Goal: Transaction & Acquisition: Purchase product/service

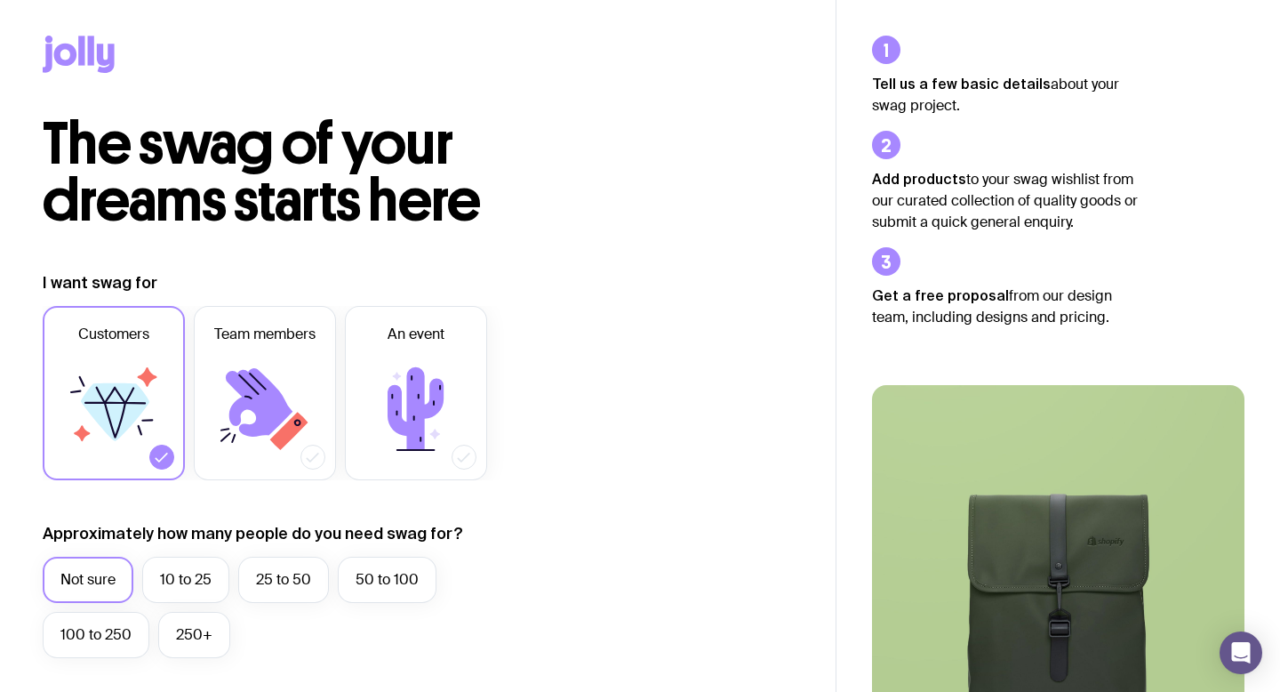
click at [56, 52] on icon at bounding box center [65, 55] width 23 height 22
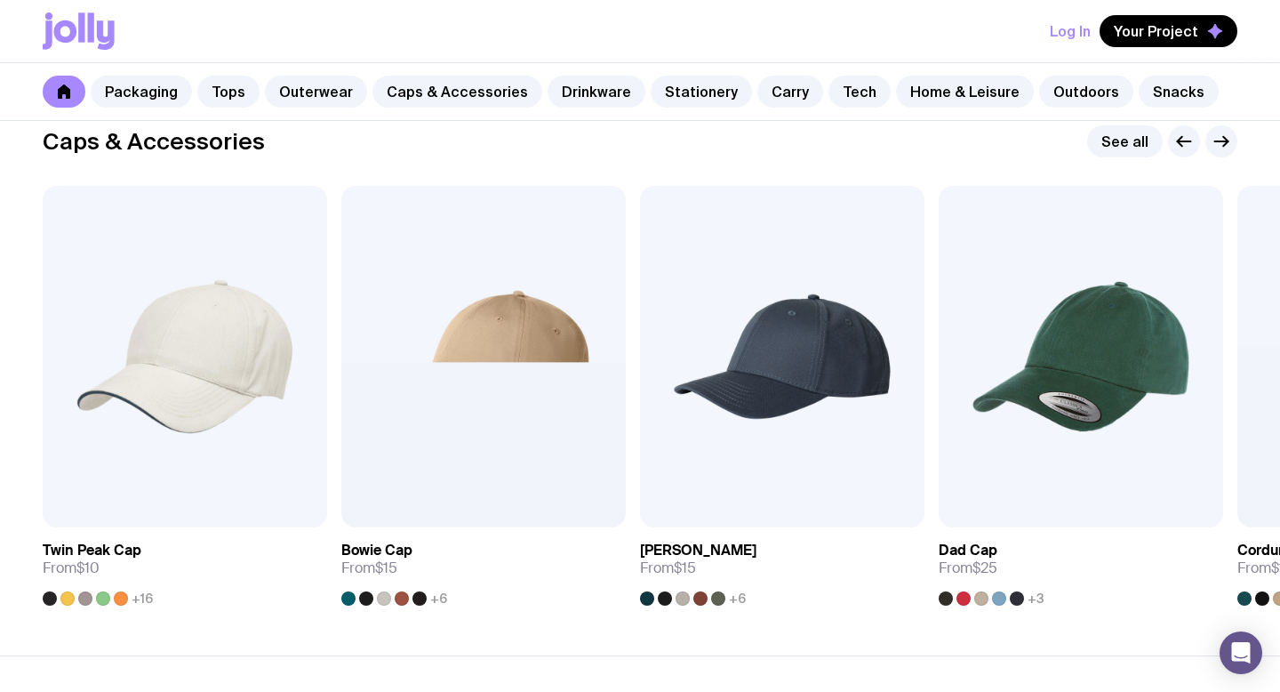
scroll to position [2032, 0]
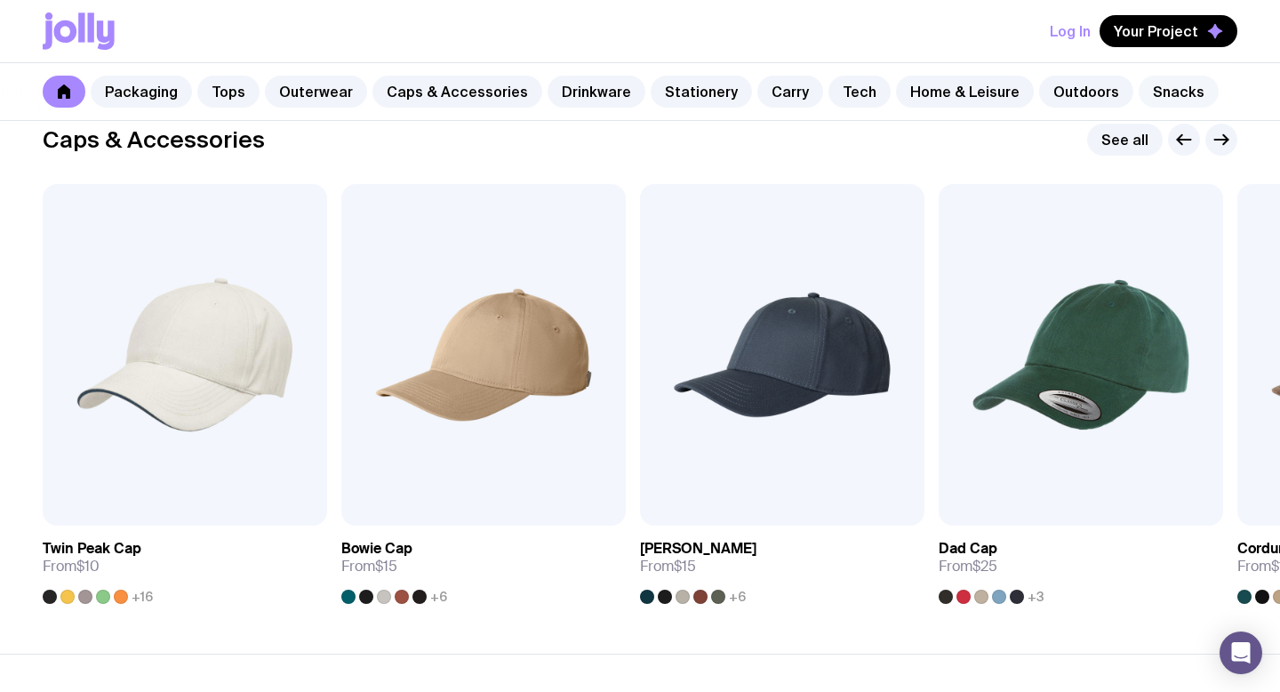
click at [1142, 95] on link "Snacks" at bounding box center [1179, 92] width 80 height 32
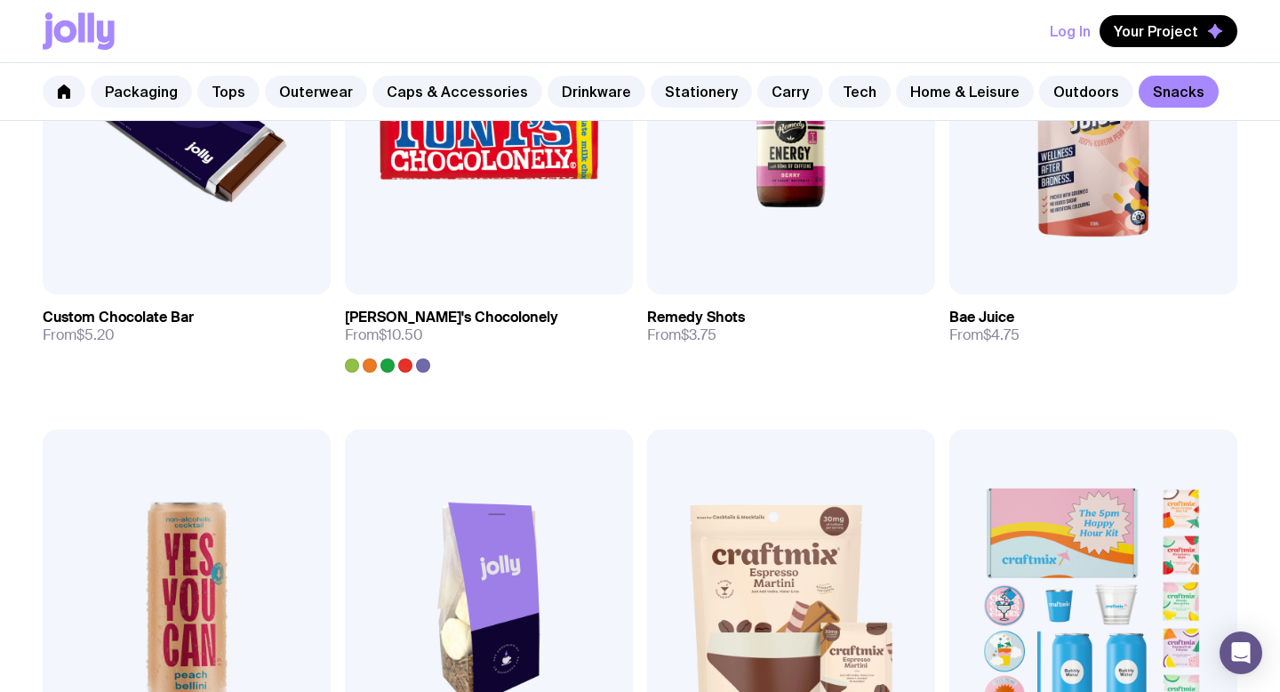
scroll to position [463, 0]
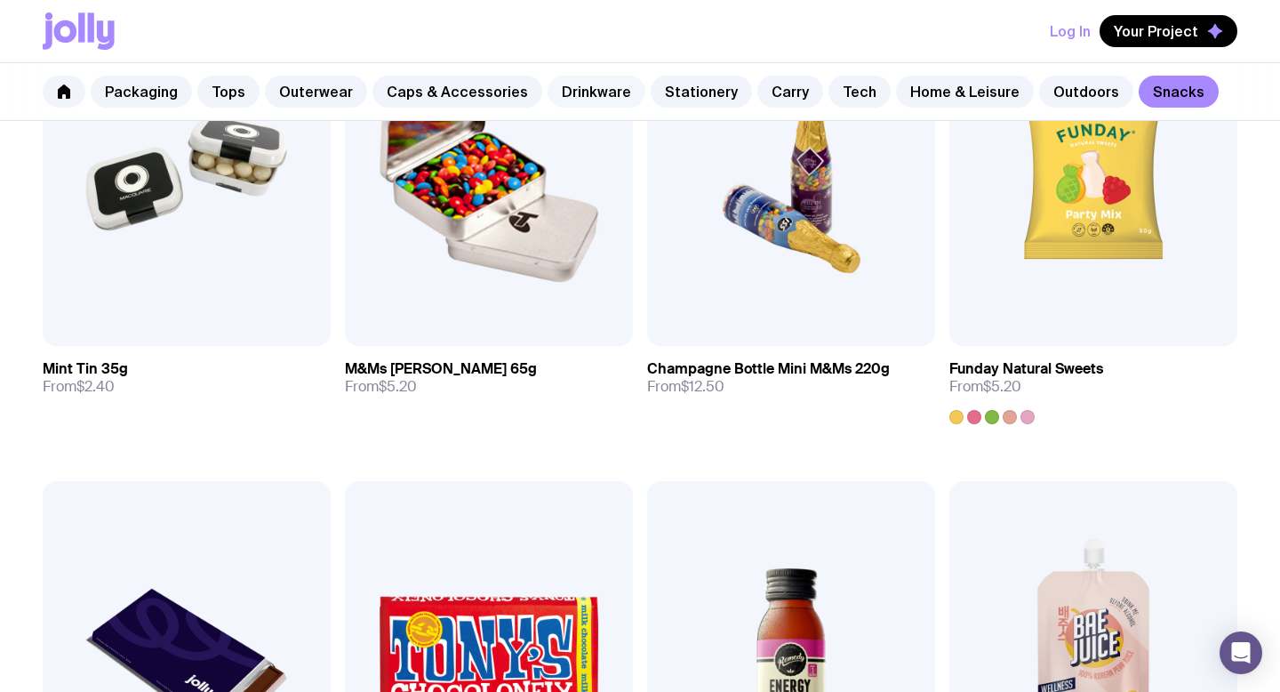
click at [573, 89] on link "Drinkware" at bounding box center [597, 92] width 98 height 32
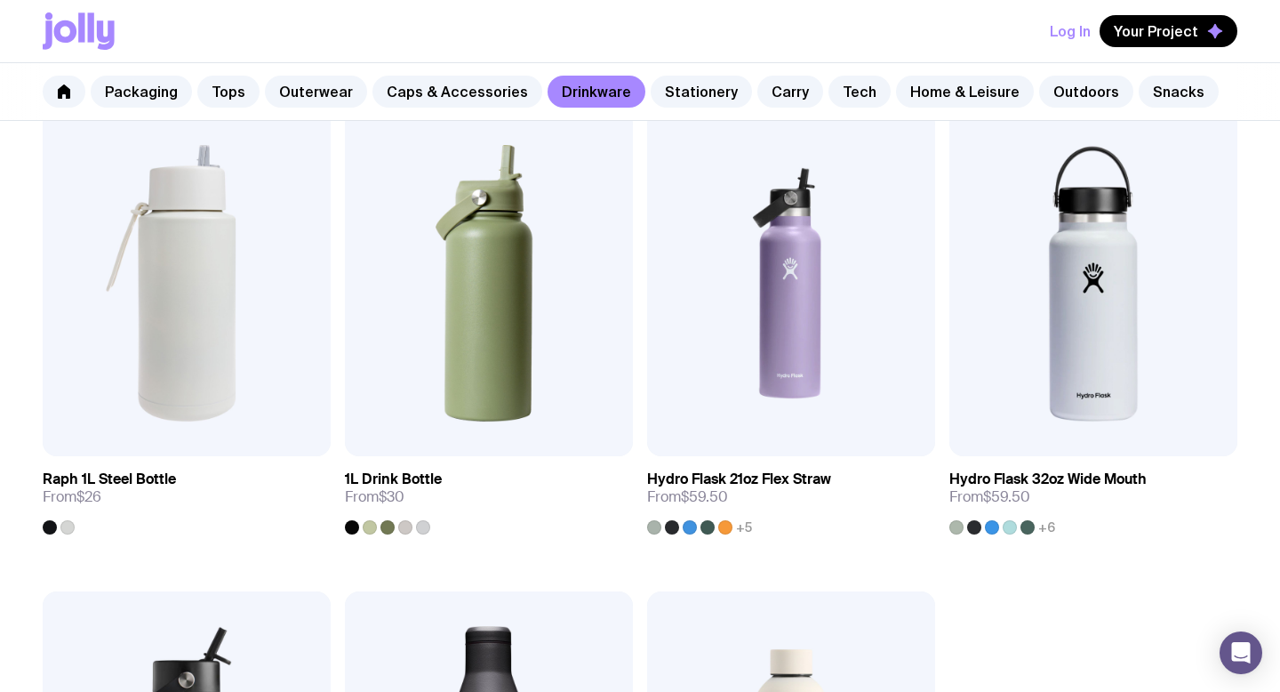
scroll to position [2279, 0]
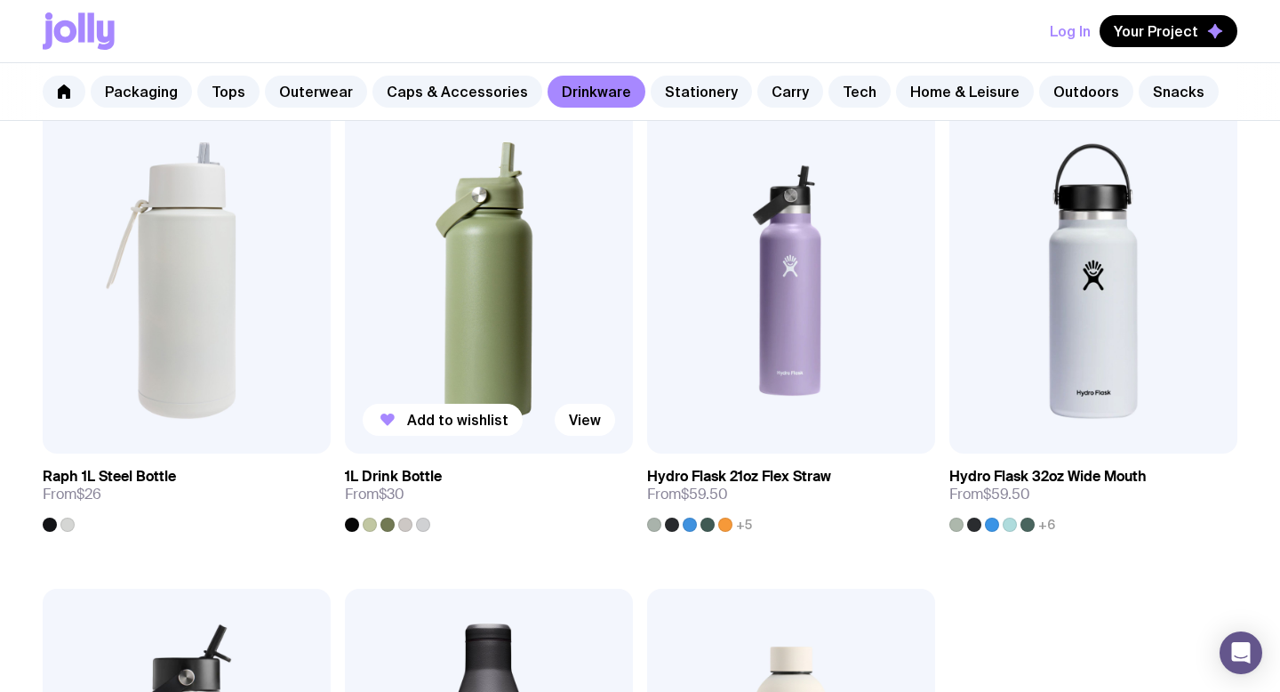
click at [515, 366] on img at bounding box center [489, 281] width 288 height 346
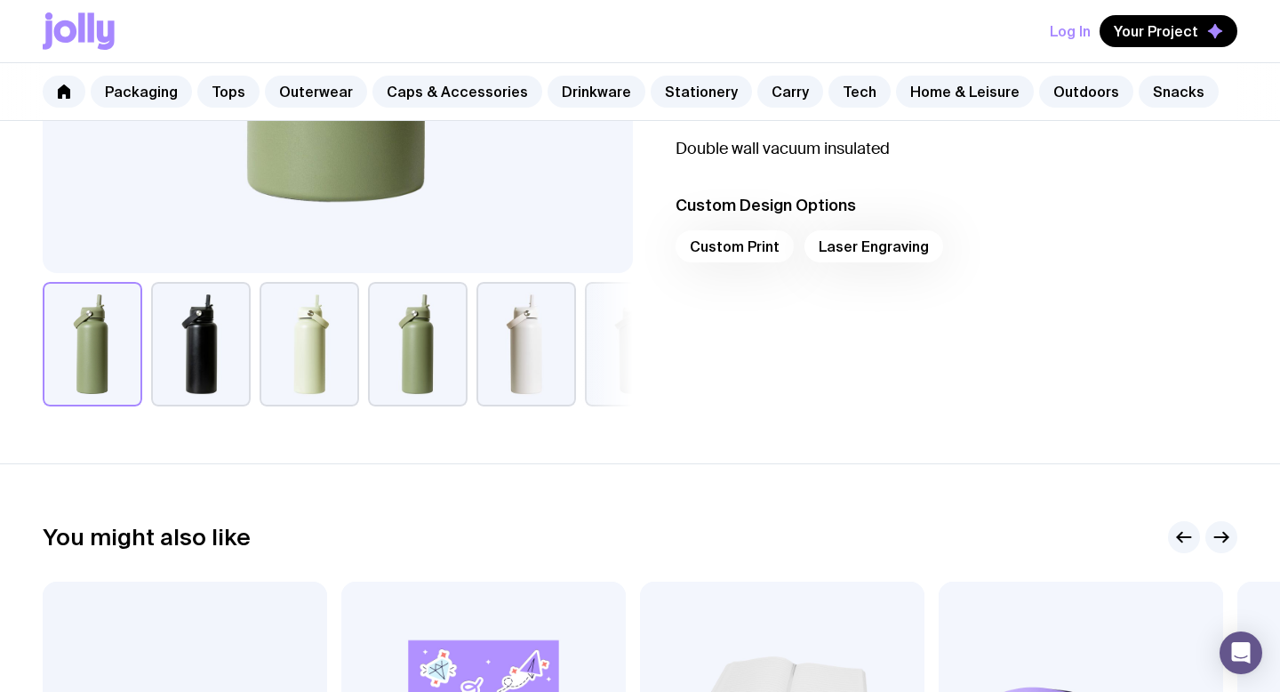
scroll to position [586, 0]
click at [743, 241] on div "Custom Print Laser Engraving" at bounding box center [957, 250] width 562 height 43
click at [726, 243] on div "Custom Print Laser Engraving" at bounding box center [957, 250] width 562 height 43
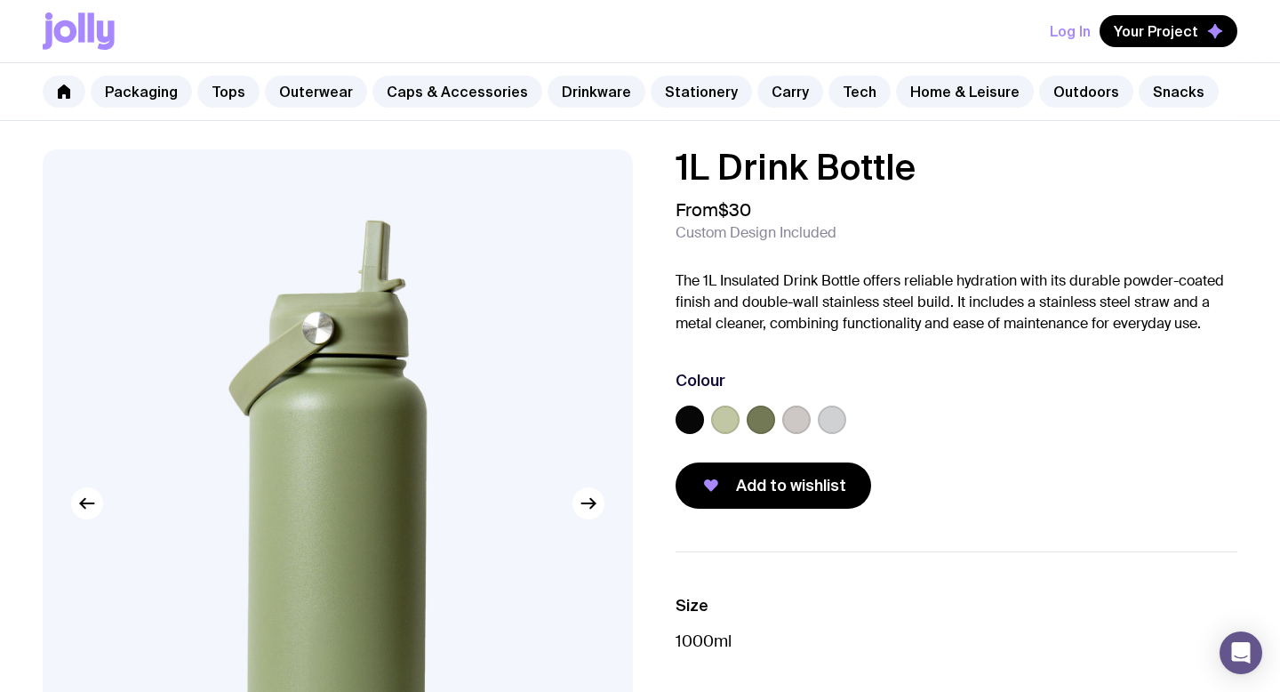
scroll to position [10, 0]
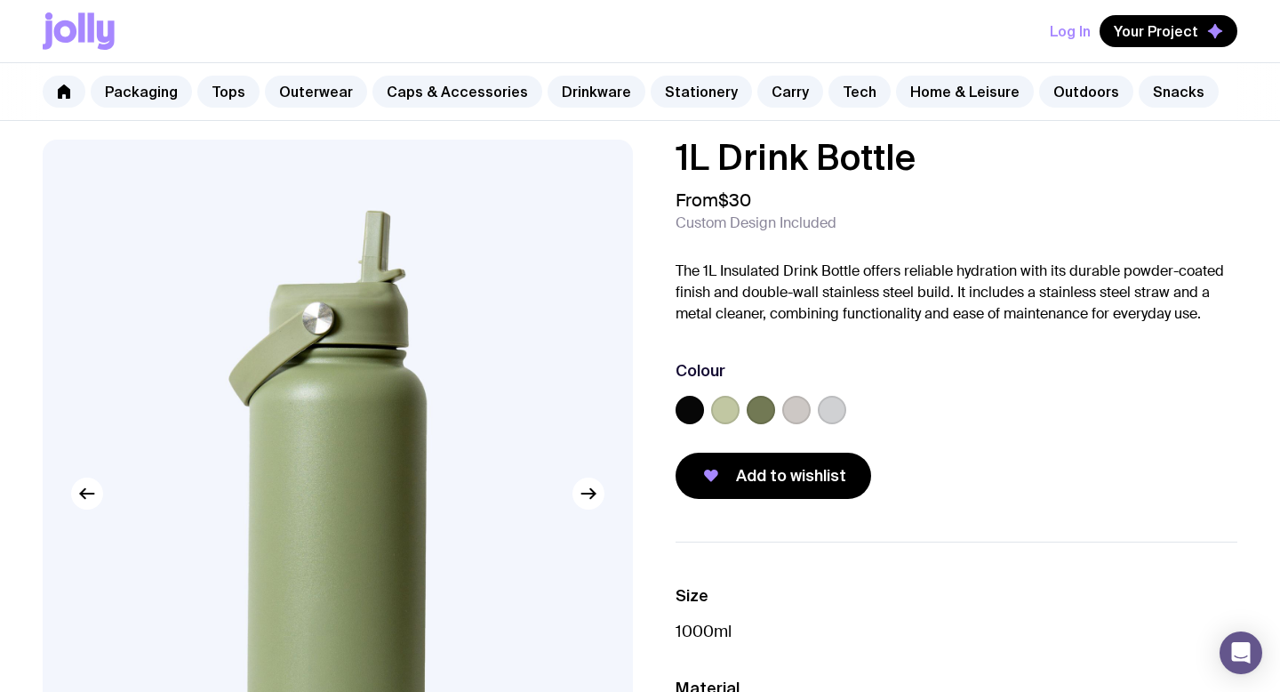
click at [722, 411] on label at bounding box center [725, 410] width 28 height 28
click at [0, 0] on input "radio" at bounding box center [0, 0] width 0 height 0
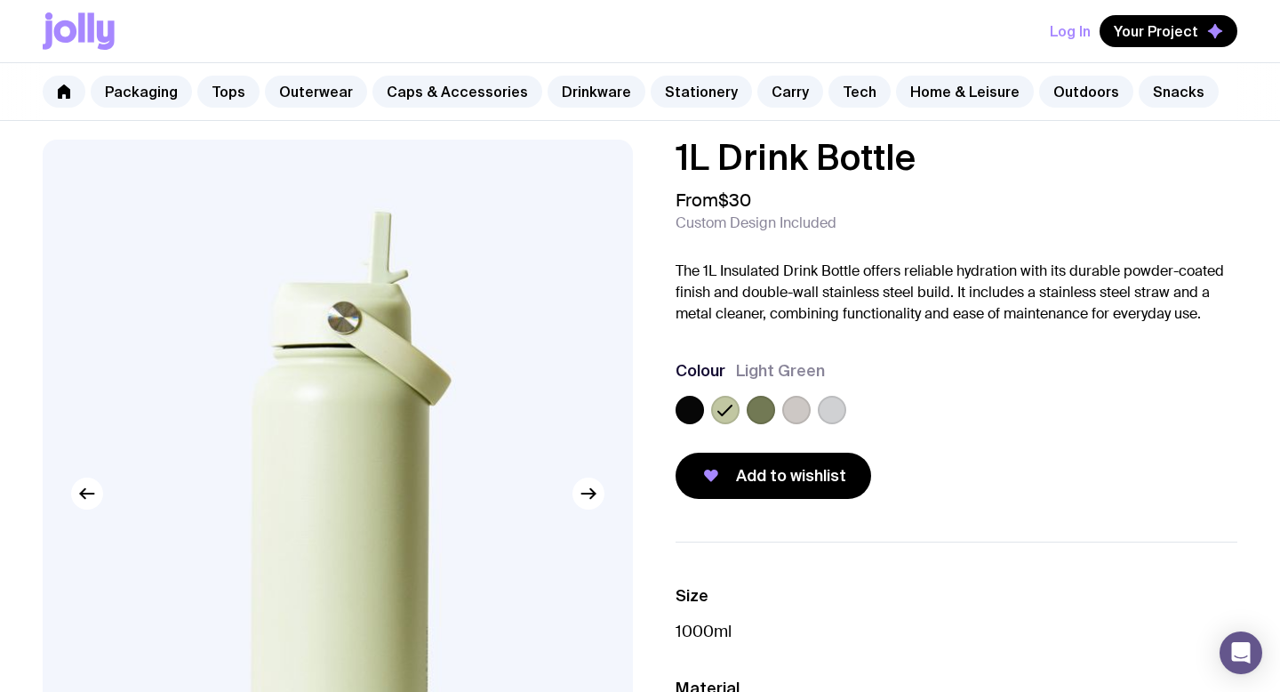
click at [757, 405] on label at bounding box center [761, 410] width 28 height 28
click at [0, 0] on input "radio" at bounding box center [0, 0] width 0 height 0
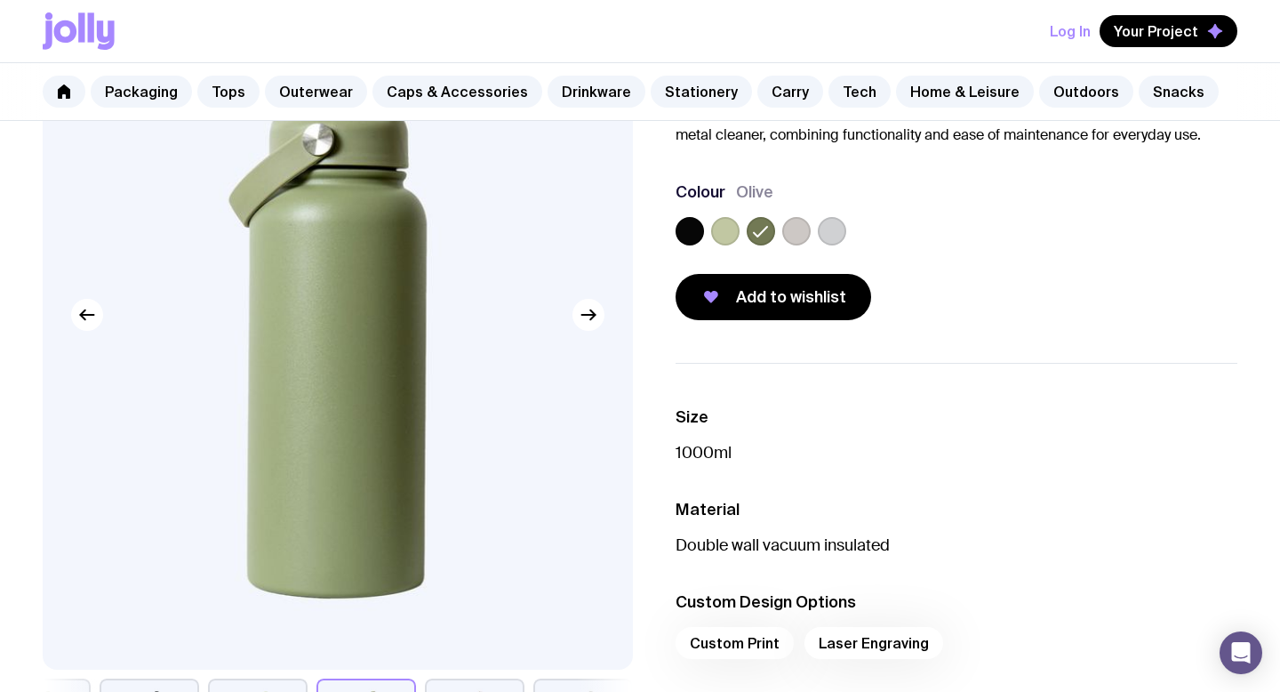
scroll to position [0, 0]
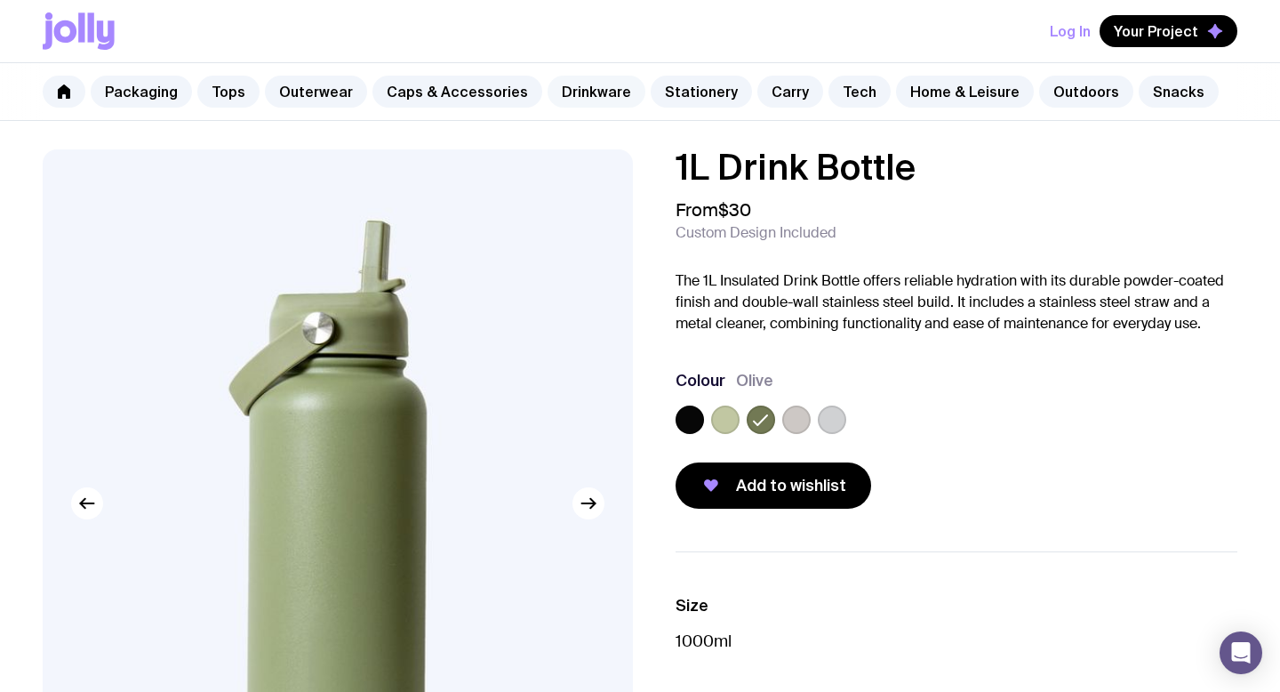
click at [563, 100] on link "Drinkware" at bounding box center [597, 92] width 98 height 32
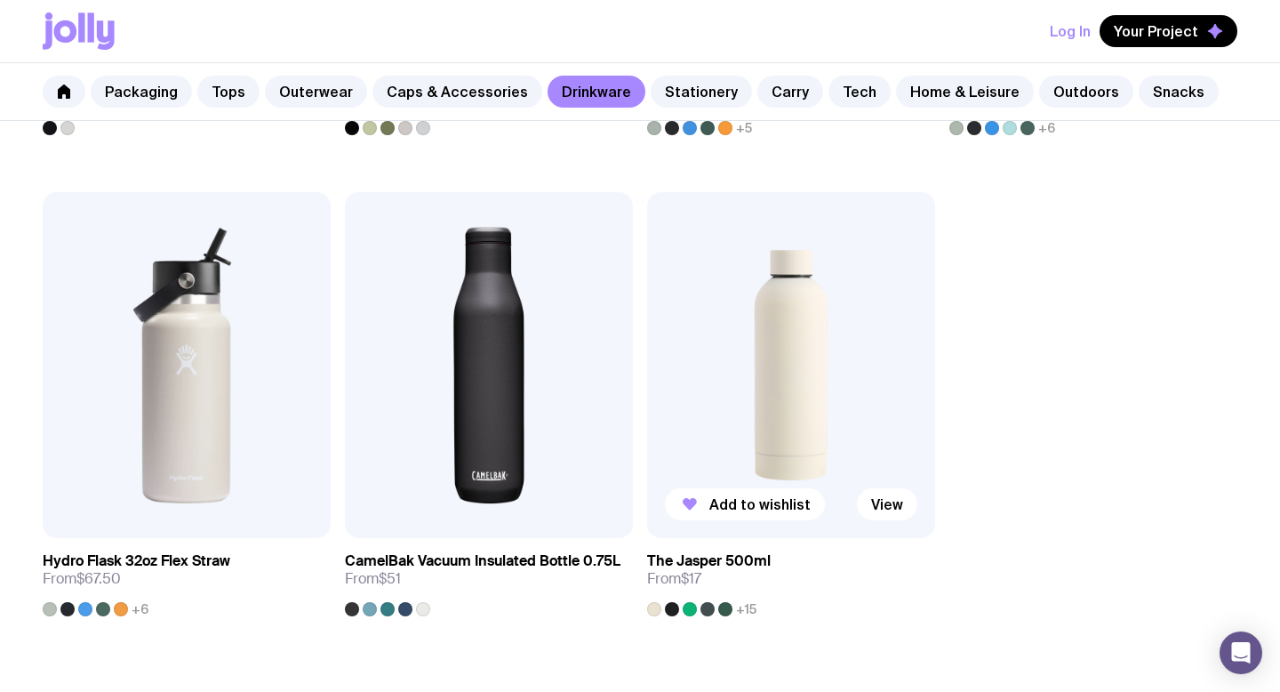
scroll to position [2677, 0]
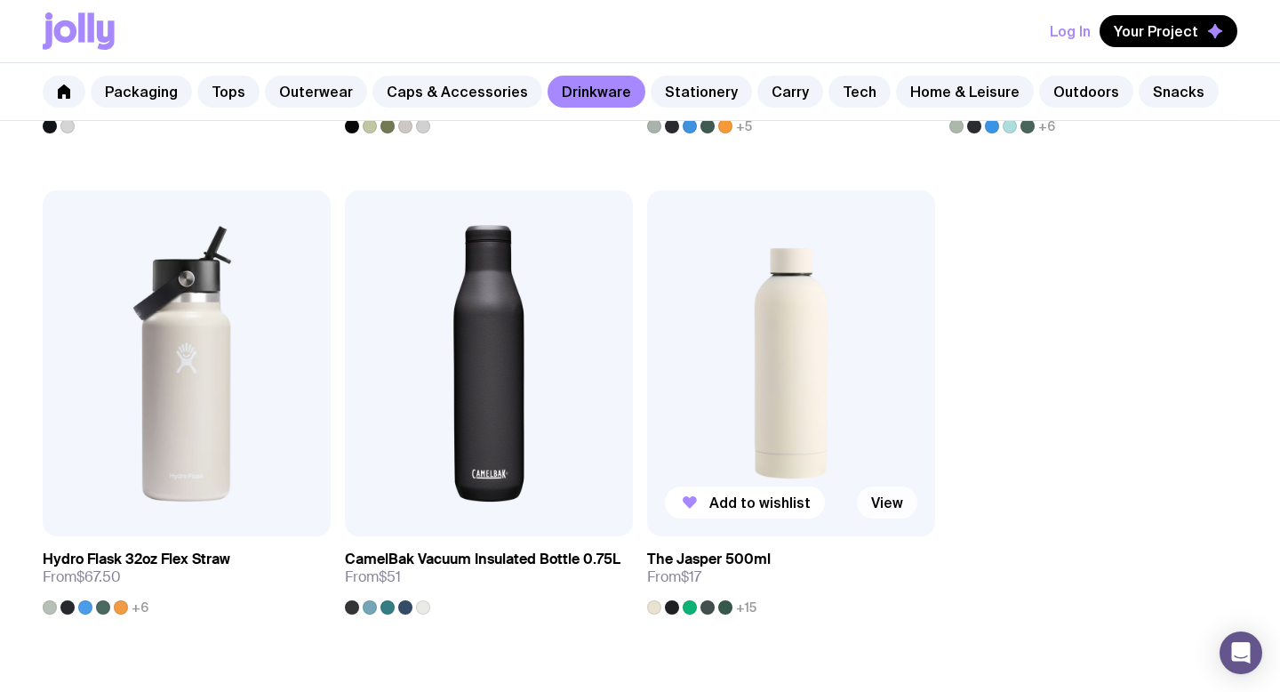
click at [882, 503] on link "View" at bounding box center [887, 502] width 60 height 32
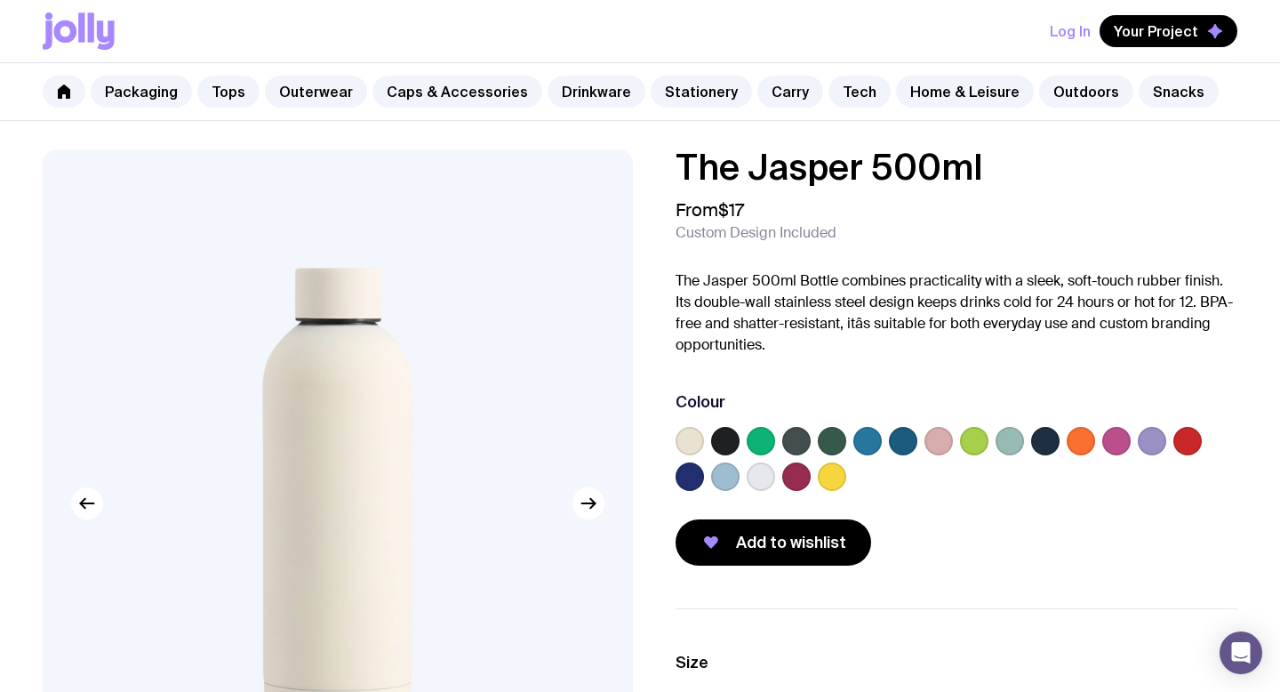
scroll to position [20, 0]
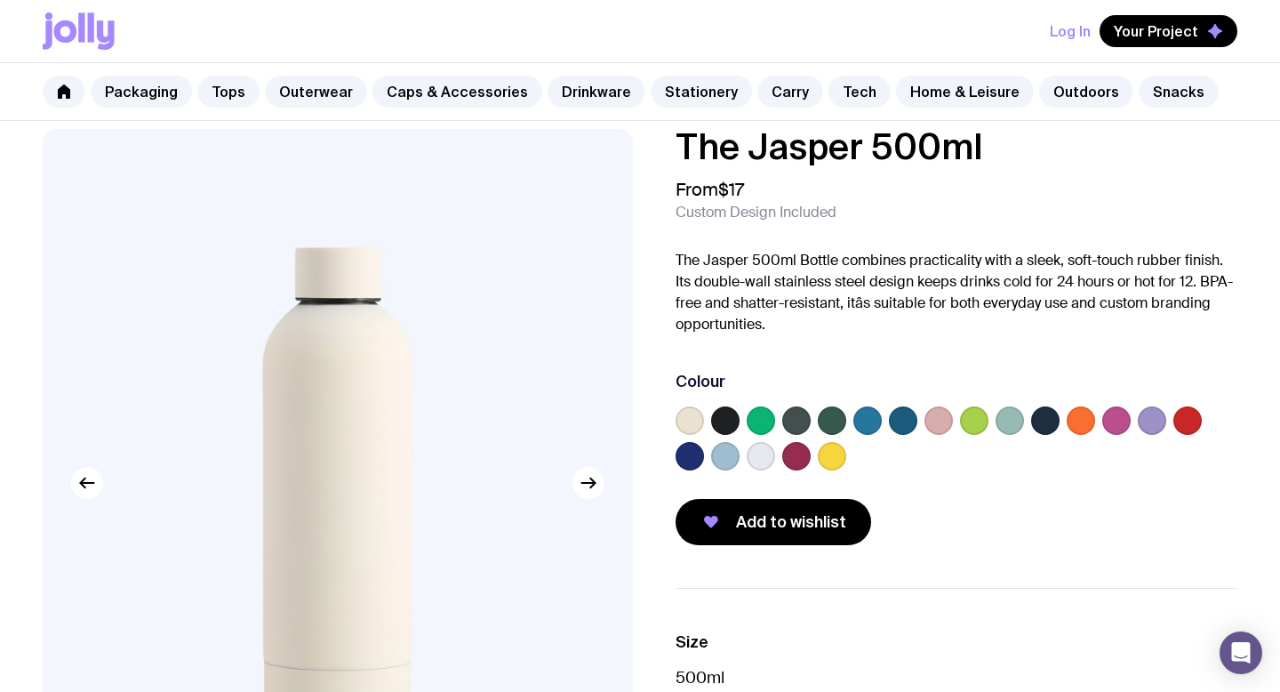
click at [797, 421] on label at bounding box center [796, 420] width 28 height 28
click at [0, 0] on input "radio" at bounding box center [0, 0] width 0 height 0
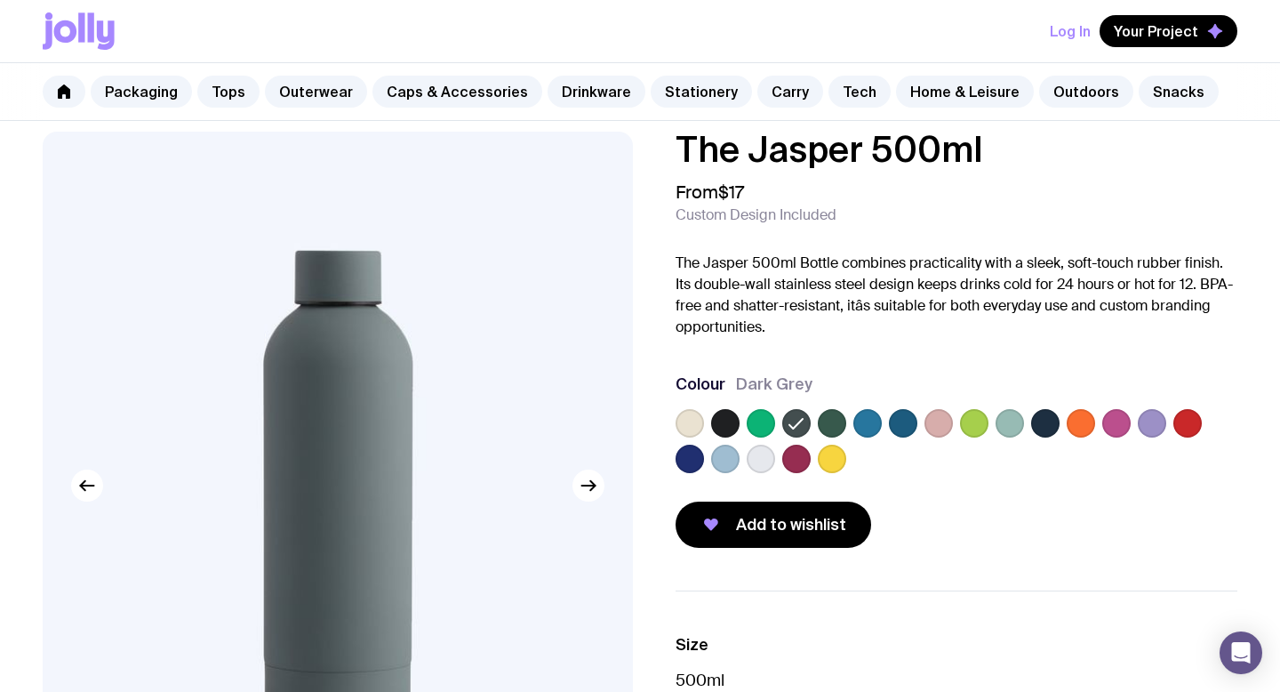
scroll to position [17, 0]
click at [692, 427] on label at bounding box center [690, 424] width 28 height 28
click at [0, 0] on input "radio" at bounding box center [0, 0] width 0 height 0
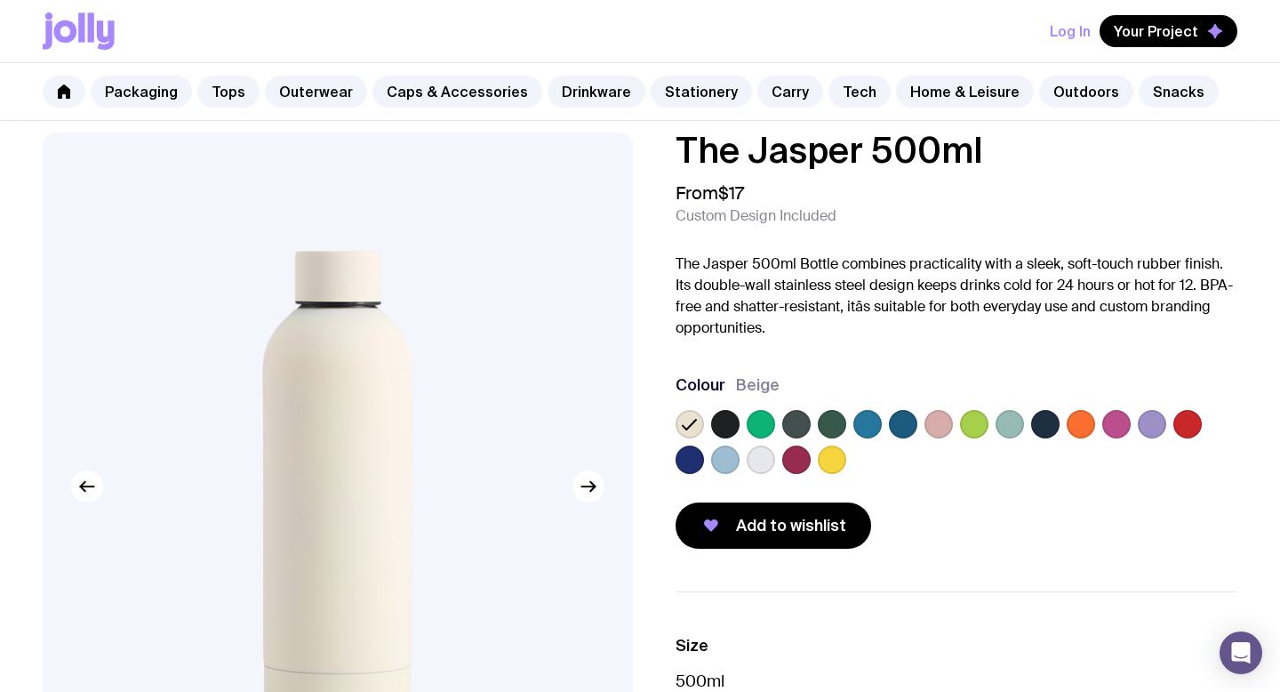
click at [729, 429] on label at bounding box center [725, 424] width 28 height 28
click at [0, 0] on input "radio" at bounding box center [0, 0] width 0 height 0
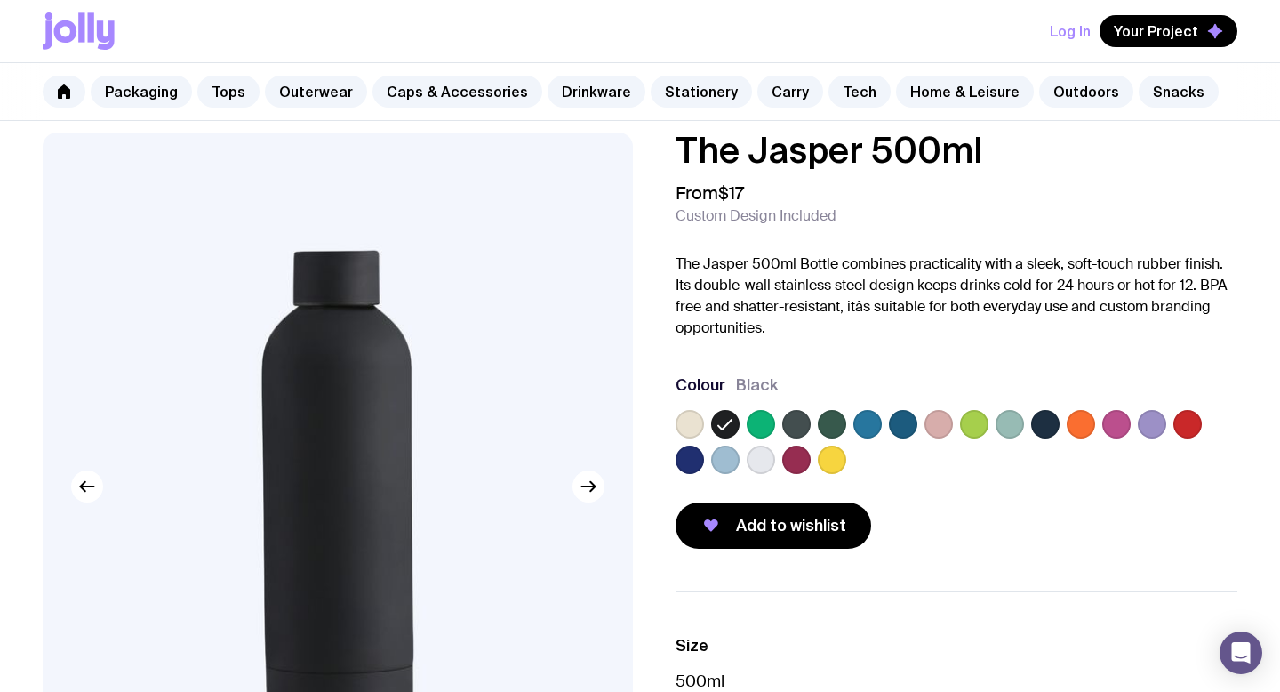
click at [755, 424] on label at bounding box center [761, 424] width 28 height 28
click at [0, 0] on input "radio" at bounding box center [0, 0] width 0 height 0
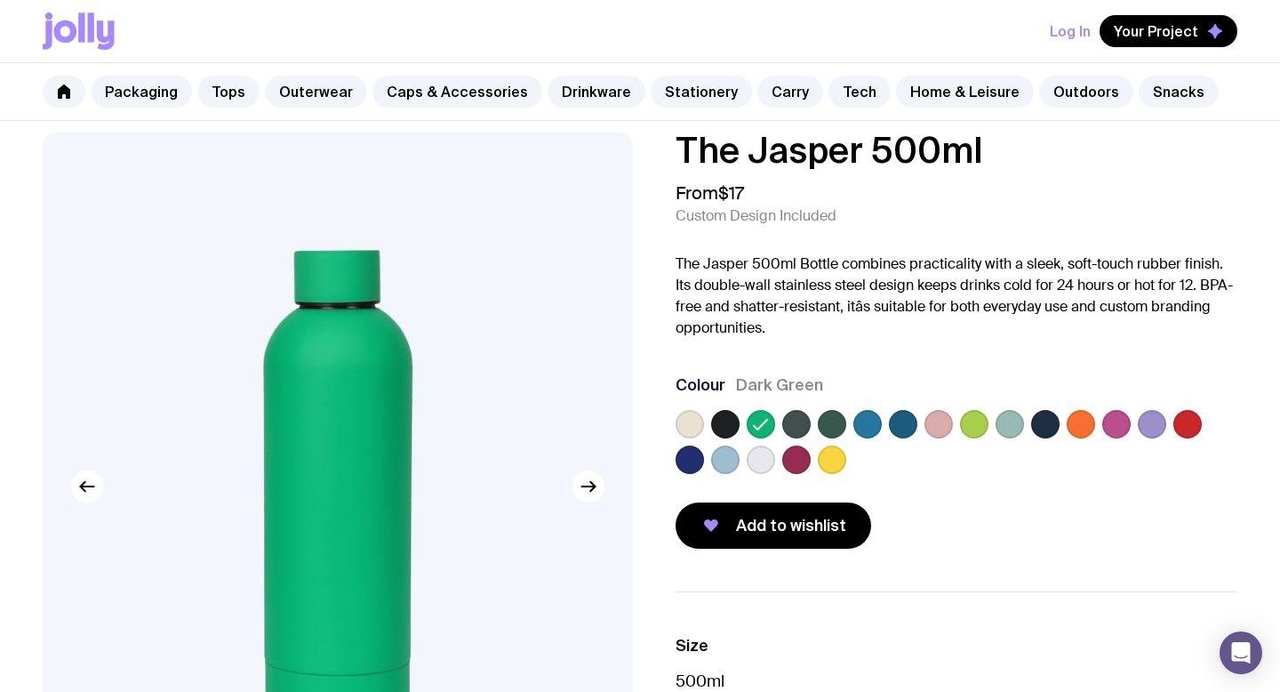
click at [797, 422] on label at bounding box center [796, 424] width 28 height 28
click at [0, 0] on input "radio" at bounding box center [0, 0] width 0 height 0
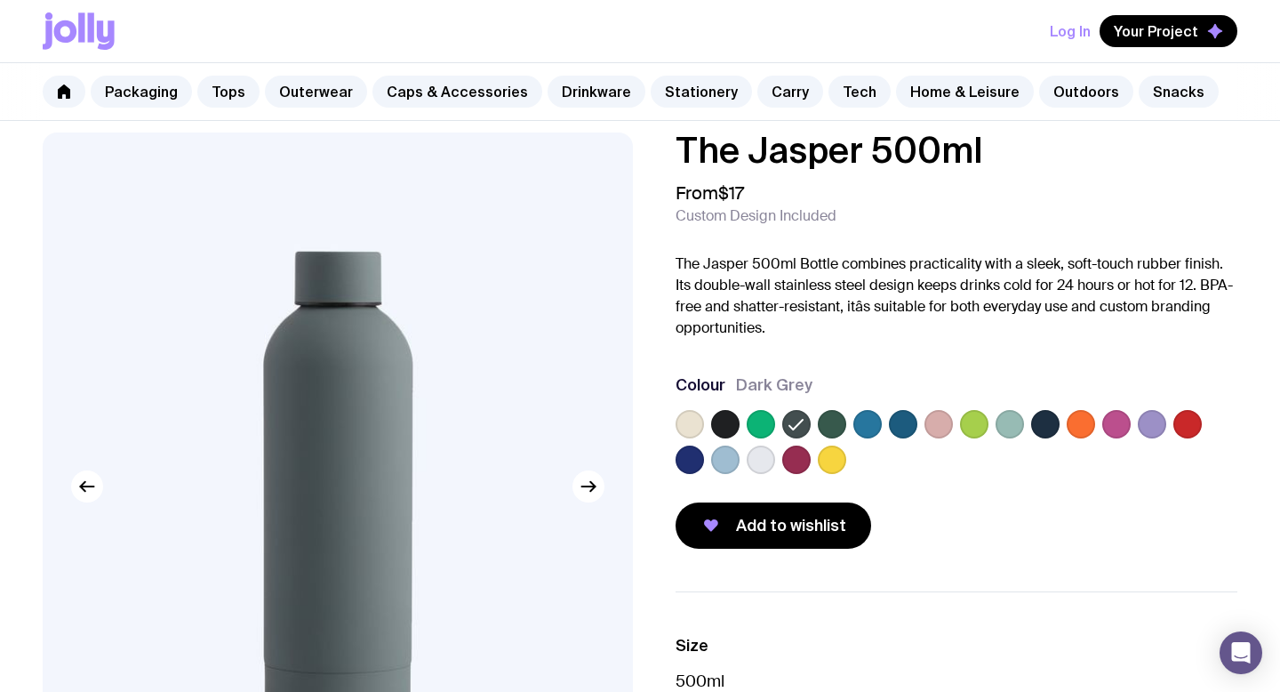
click at [828, 422] on label at bounding box center [832, 424] width 28 height 28
click at [0, 0] on input "radio" at bounding box center [0, 0] width 0 height 0
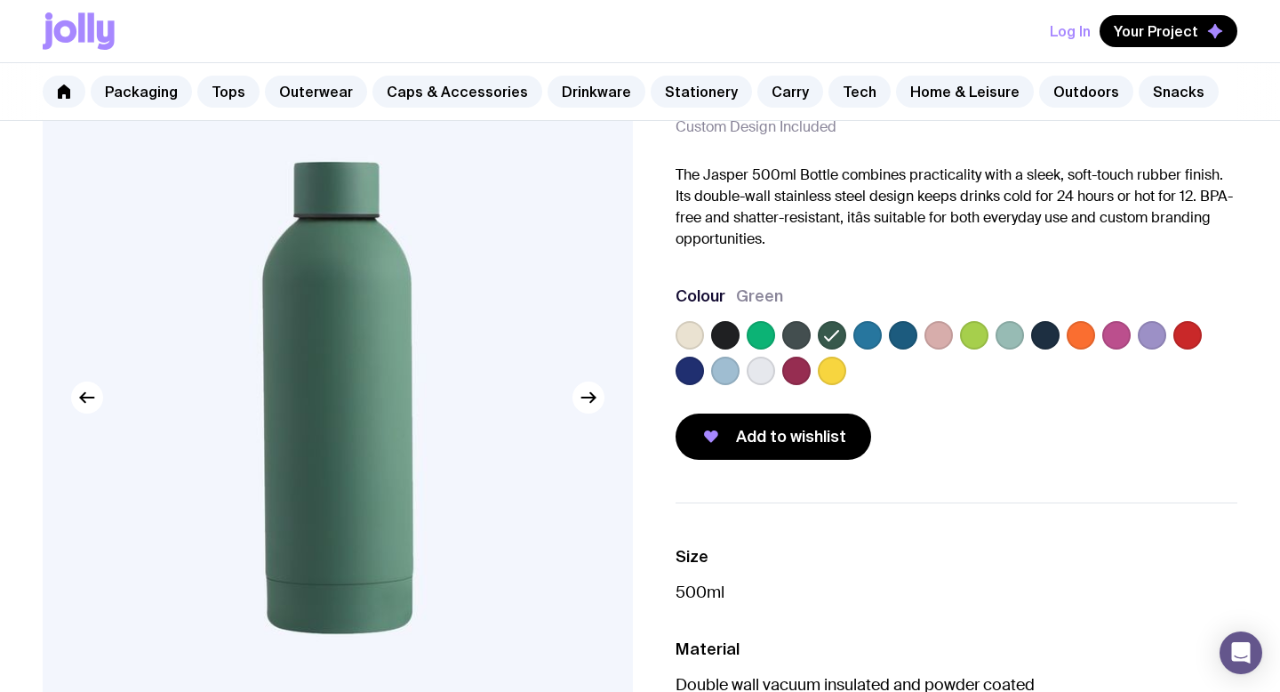
scroll to position [97, 0]
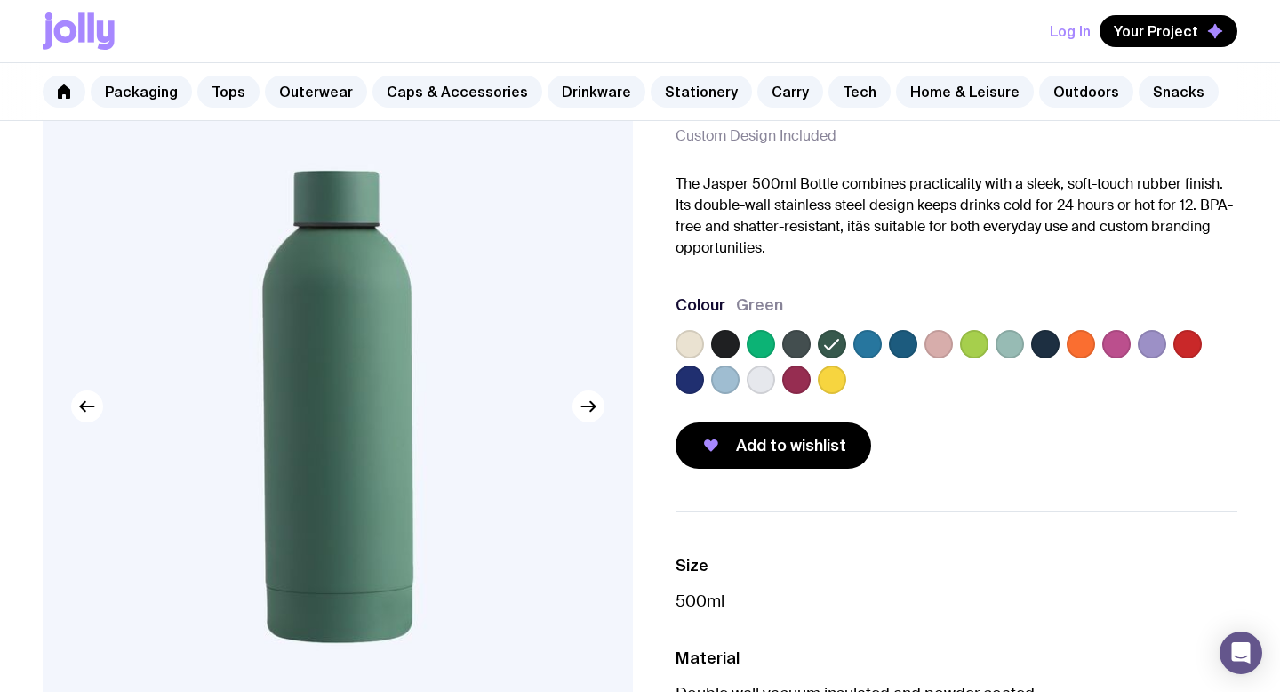
click at [1069, 37] on button "Log In" at bounding box center [1070, 31] width 41 height 32
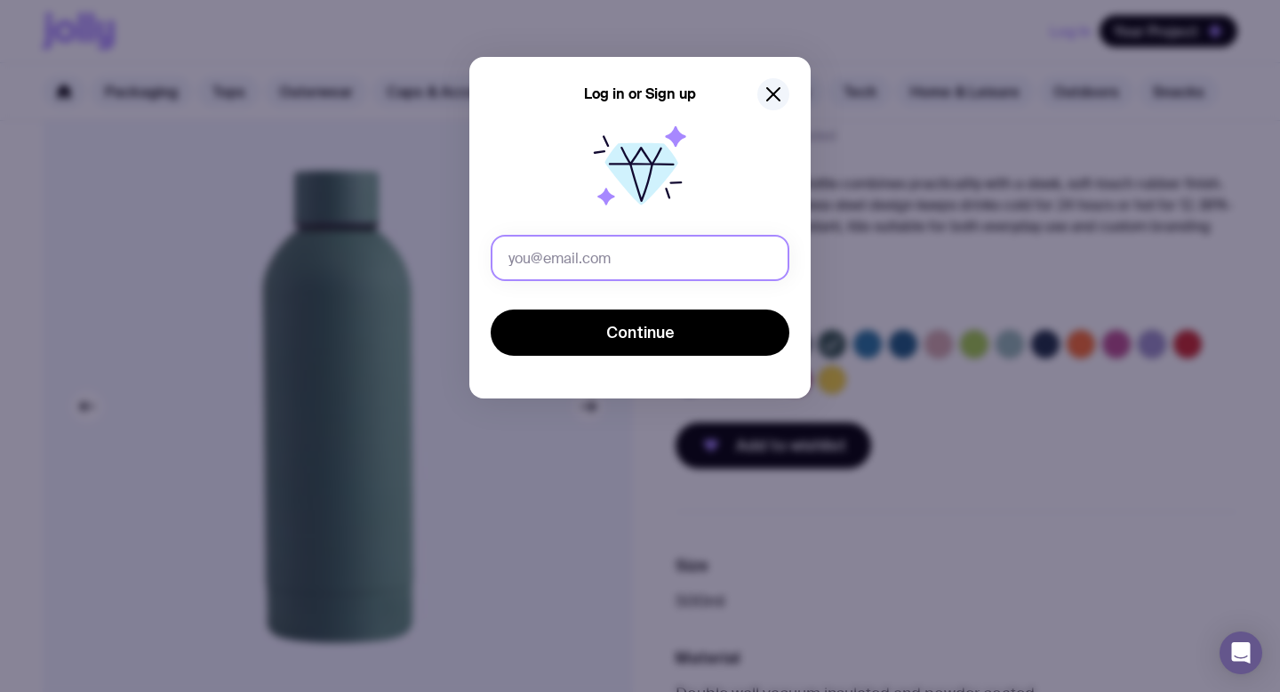
click at [680, 262] on input "text" at bounding box center [640, 258] width 299 height 46
type input "[EMAIL_ADDRESS][DOMAIN_NAME]"
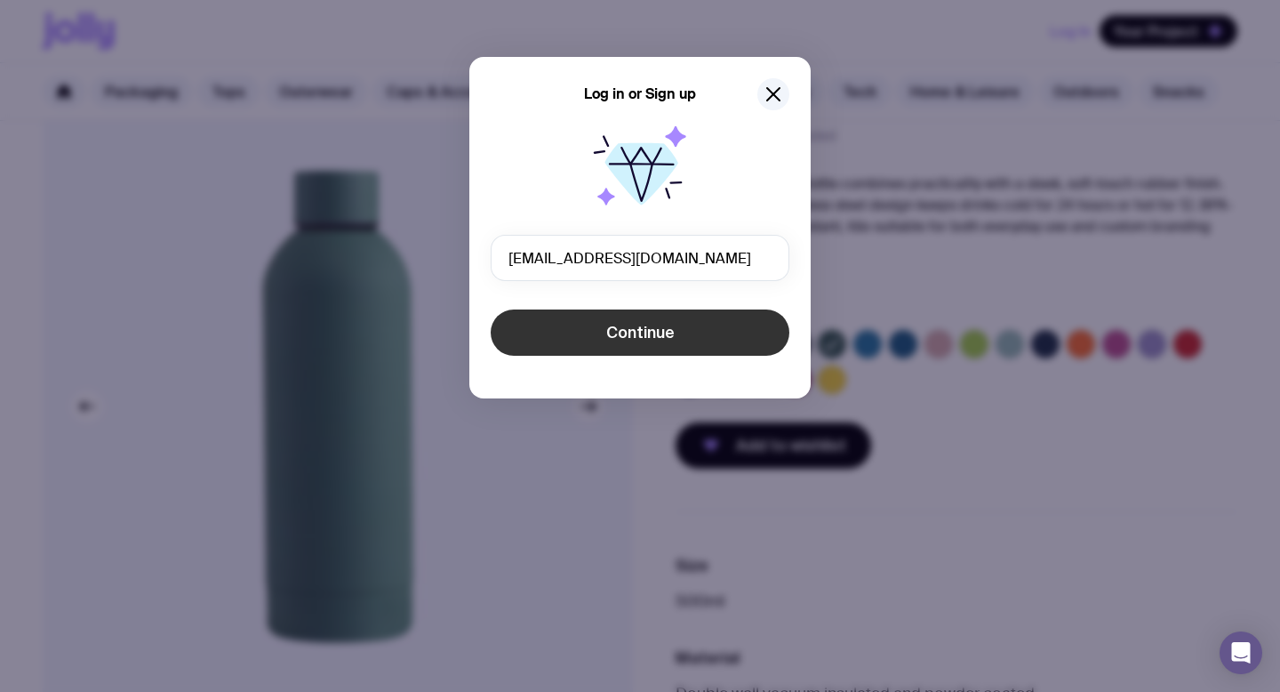
click at [663, 336] on span "Continue" at bounding box center [640, 332] width 68 height 21
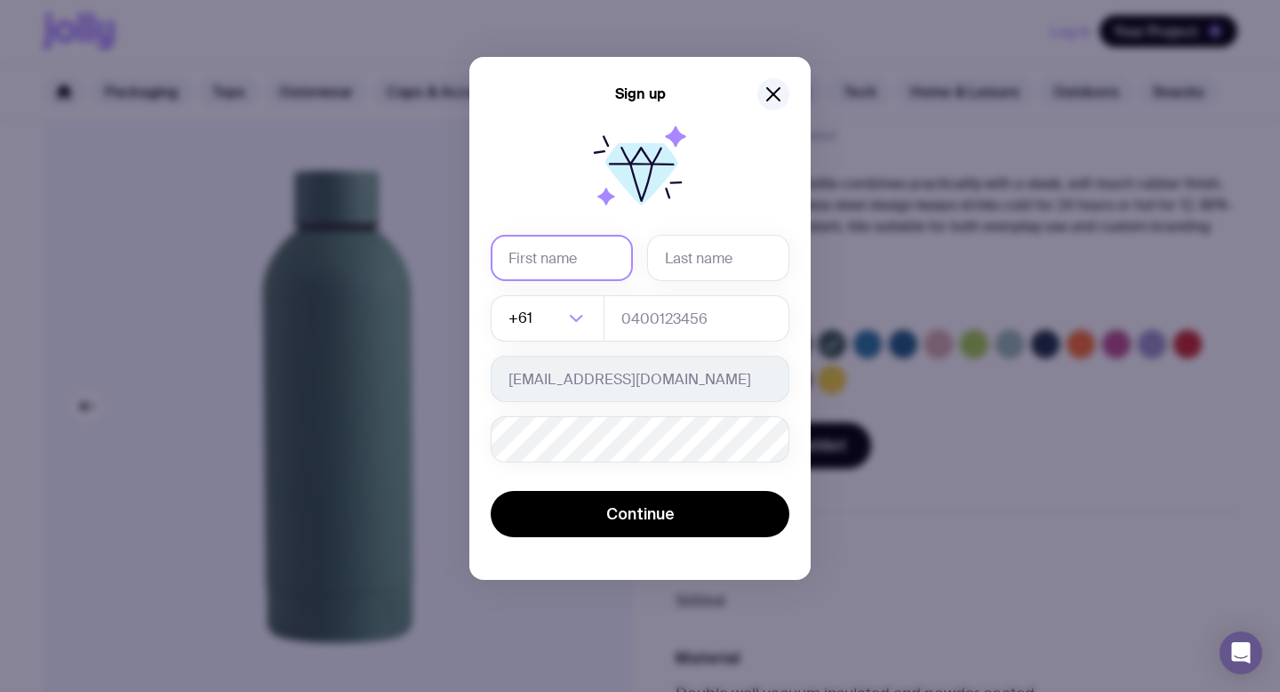
click at [568, 263] on input "text" at bounding box center [562, 258] width 142 height 46
type input "[PERSON_NAME]"
type input "0416704138"
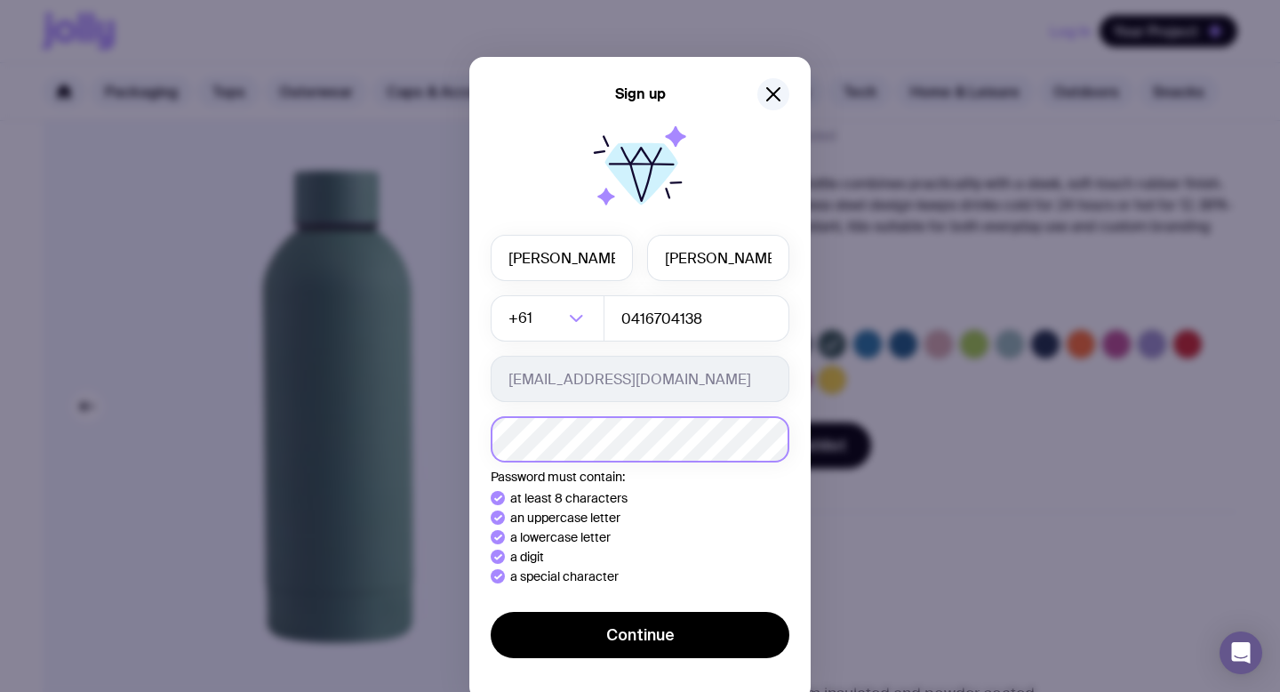
click at [491, 612] on button "Continue" at bounding box center [640, 635] width 299 height 46
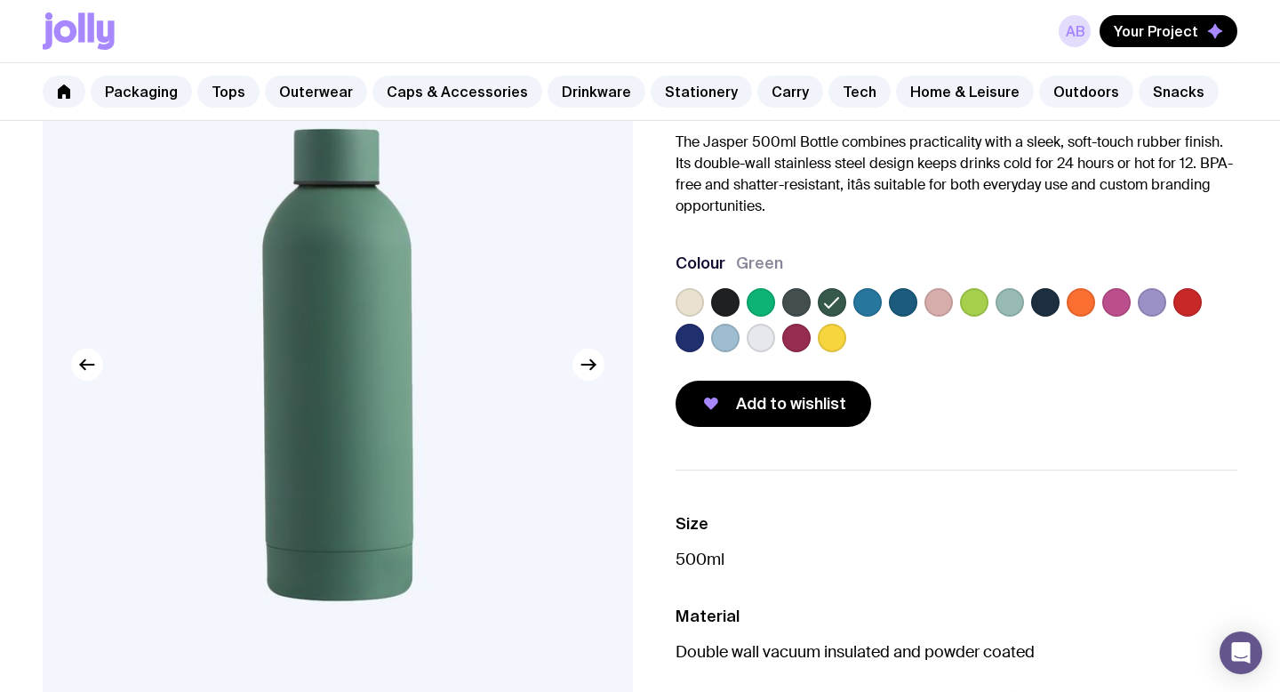
scroll to position [142, 0]
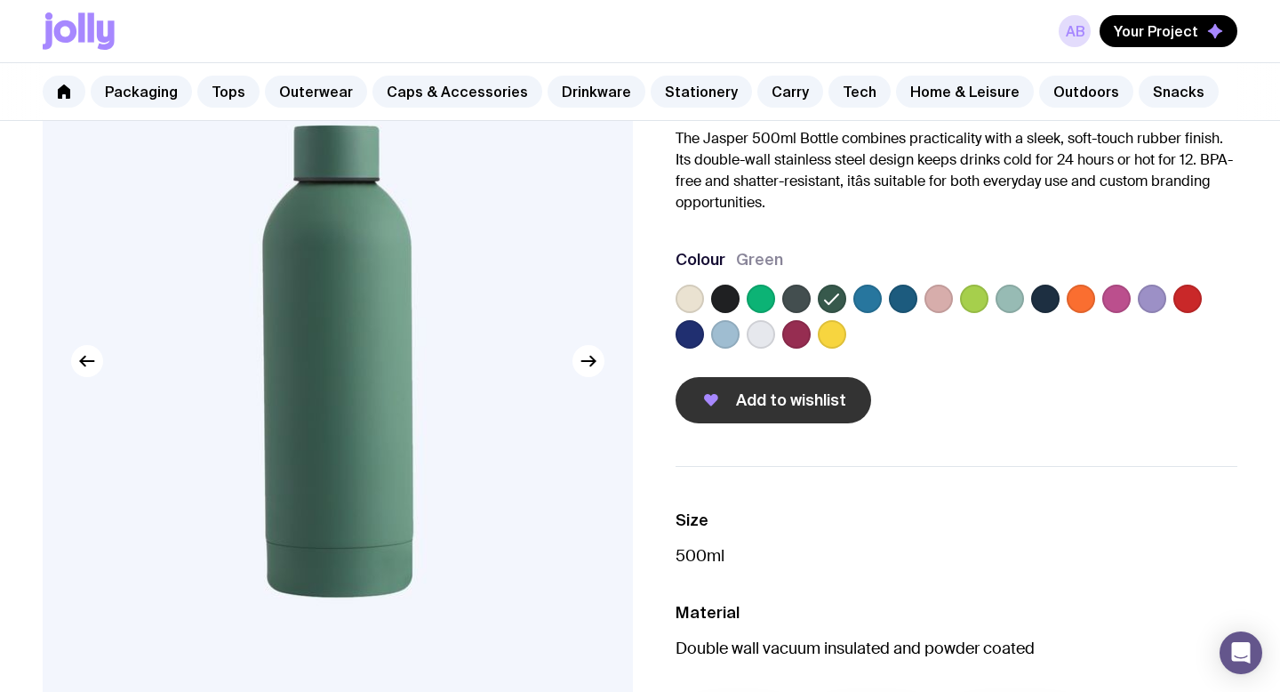
click at [803, 405] on span "Add to wishlist" at bounding box center [791, 399] width 110 height 21
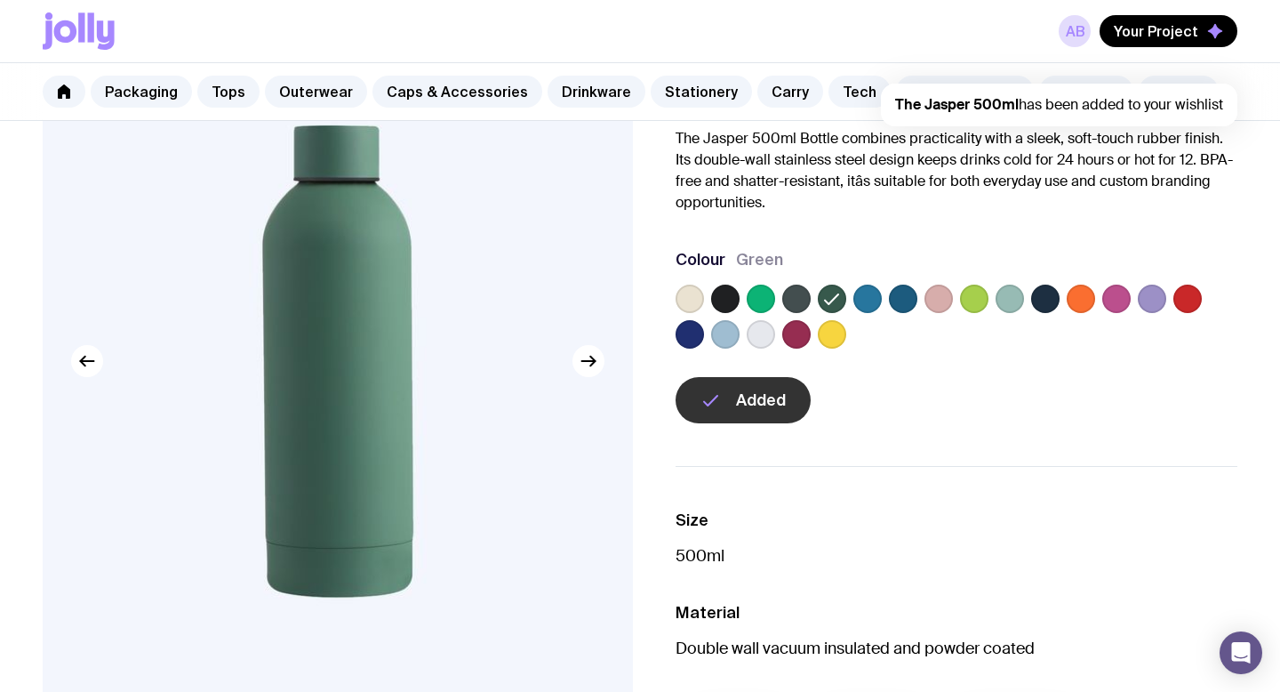
scroll to position [0, 0]
click at [1171, 33] on span "Your Project" at bounding box center [1156, 31] width 84 height 18
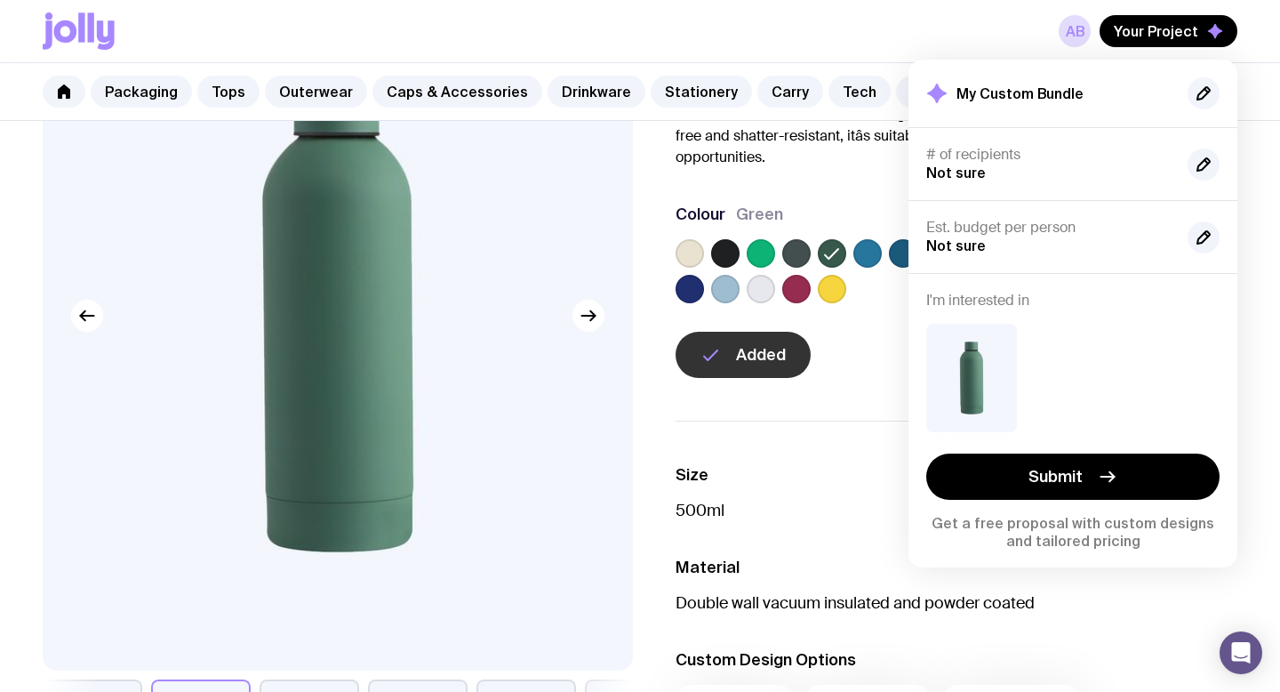
scroll to position [189, 0]
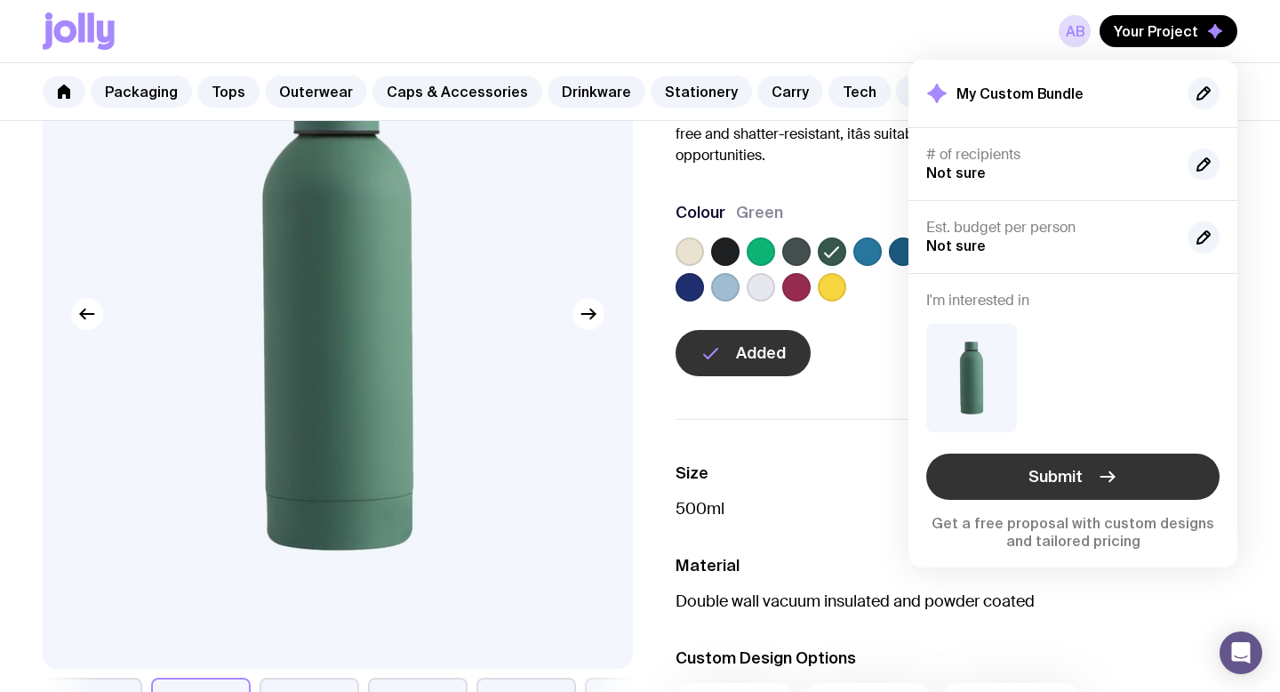
click at [1088, 490] on button "Submit" at bounding box center [1073, 476] width 293 height 46
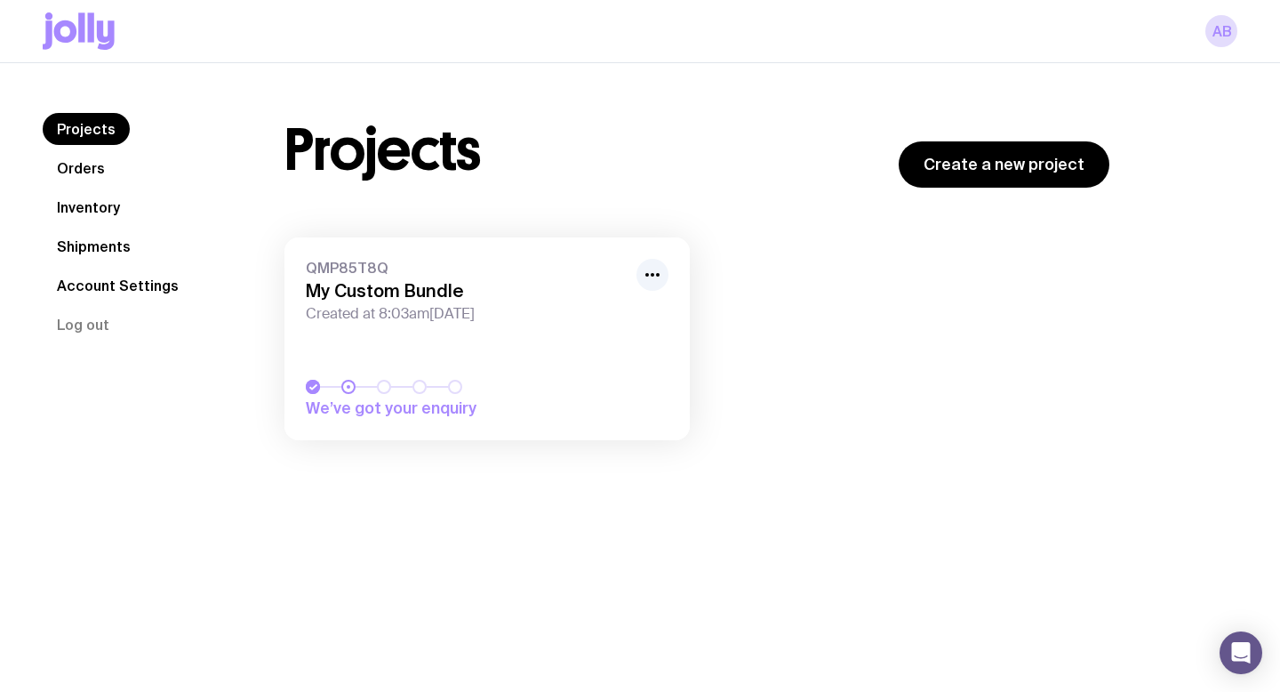
click at [80, 25] on icon at bounding box center [81, 26] width 6 height 29
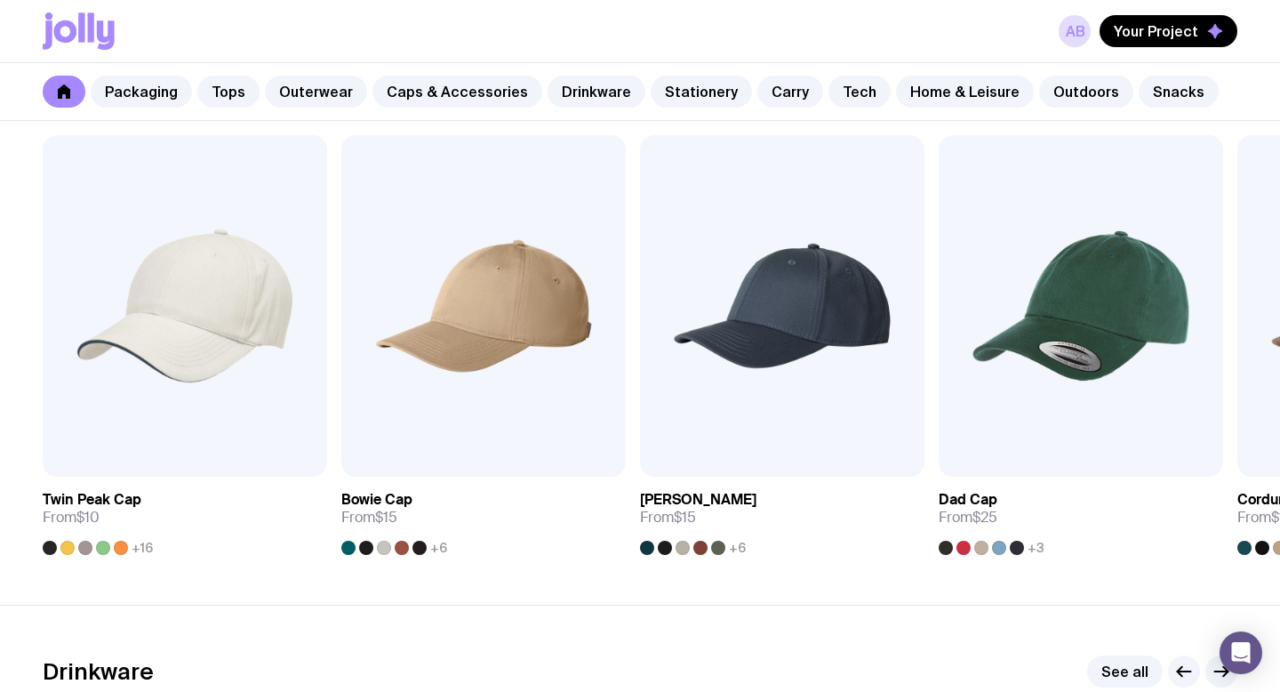
scroll to position [2151, 0]
